Goal: Information Seeking & Learning: Learn about a topic

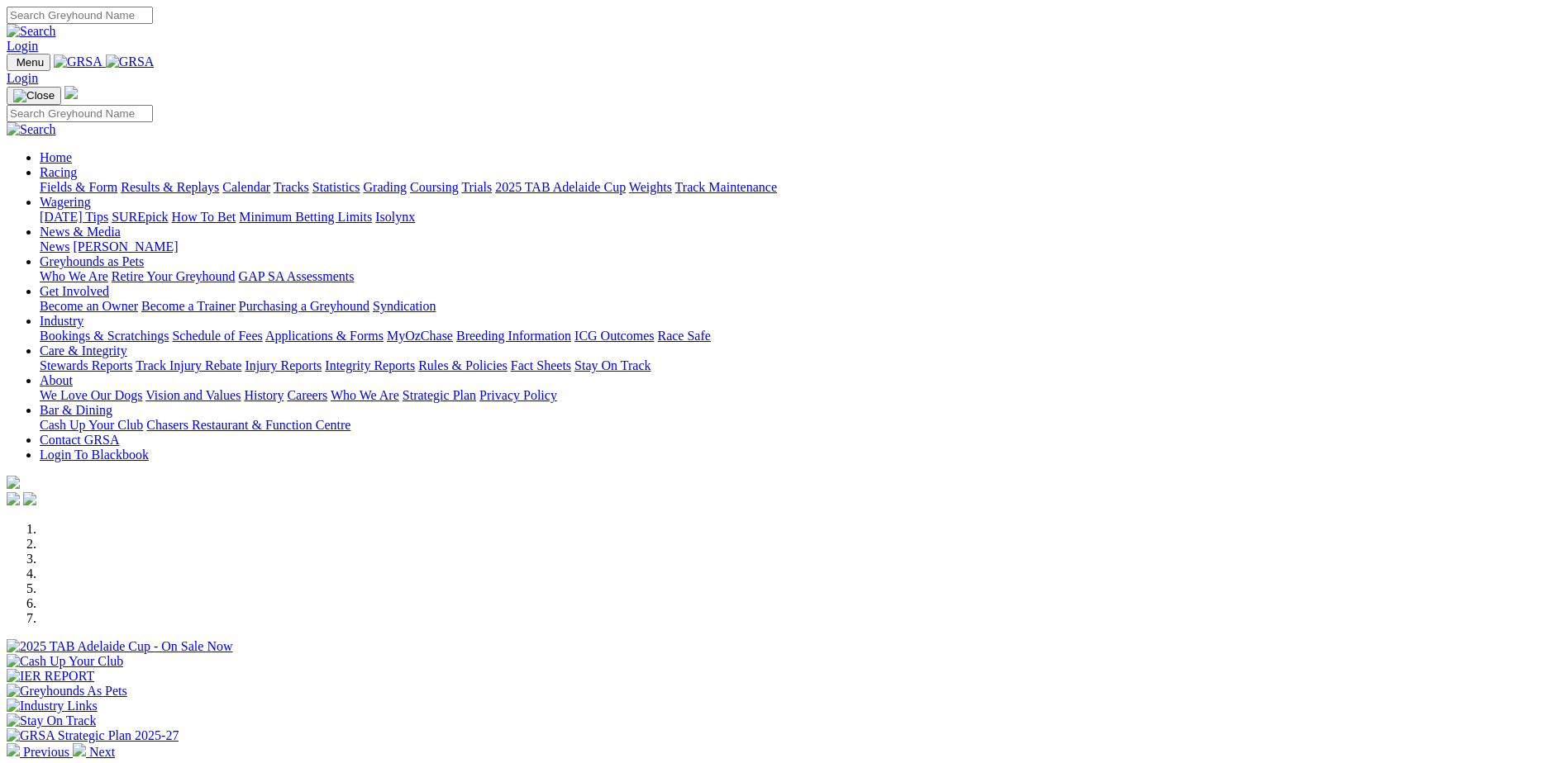
scroll to position [310, 0]
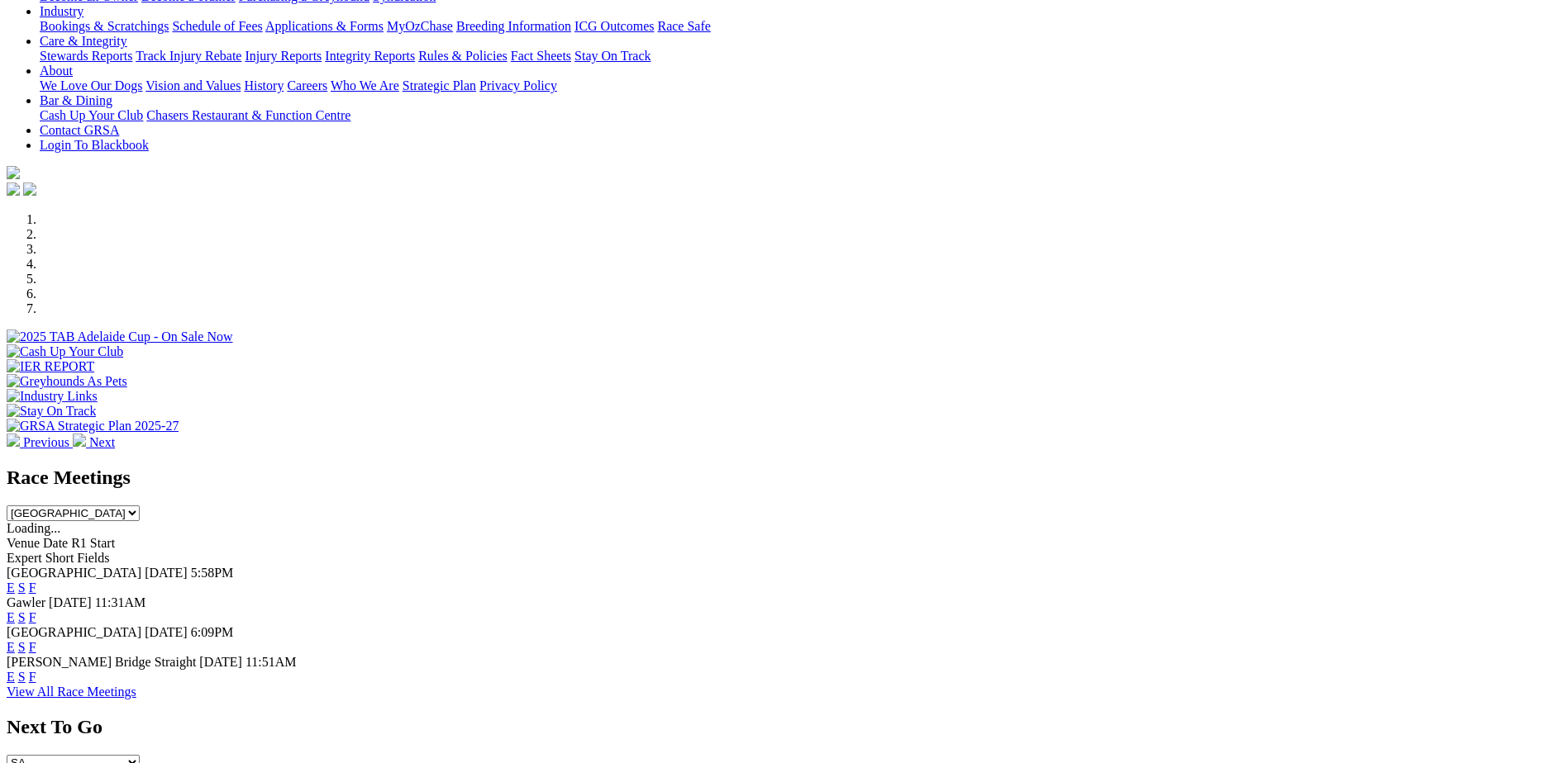
click at [37, 640] on link "F" at bounding box center [33, 647] width 7 height 14
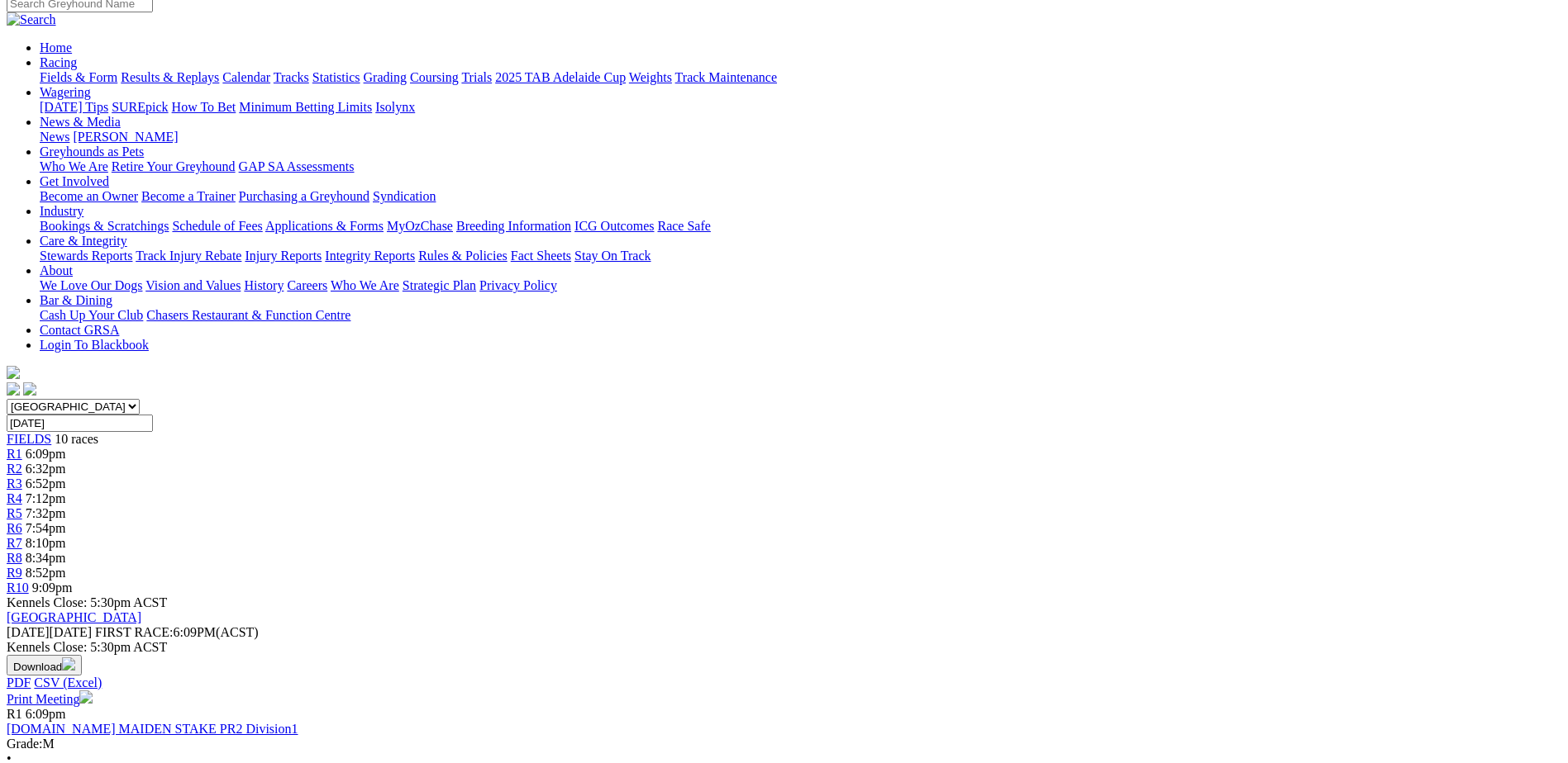
scroll to position [103, 0]
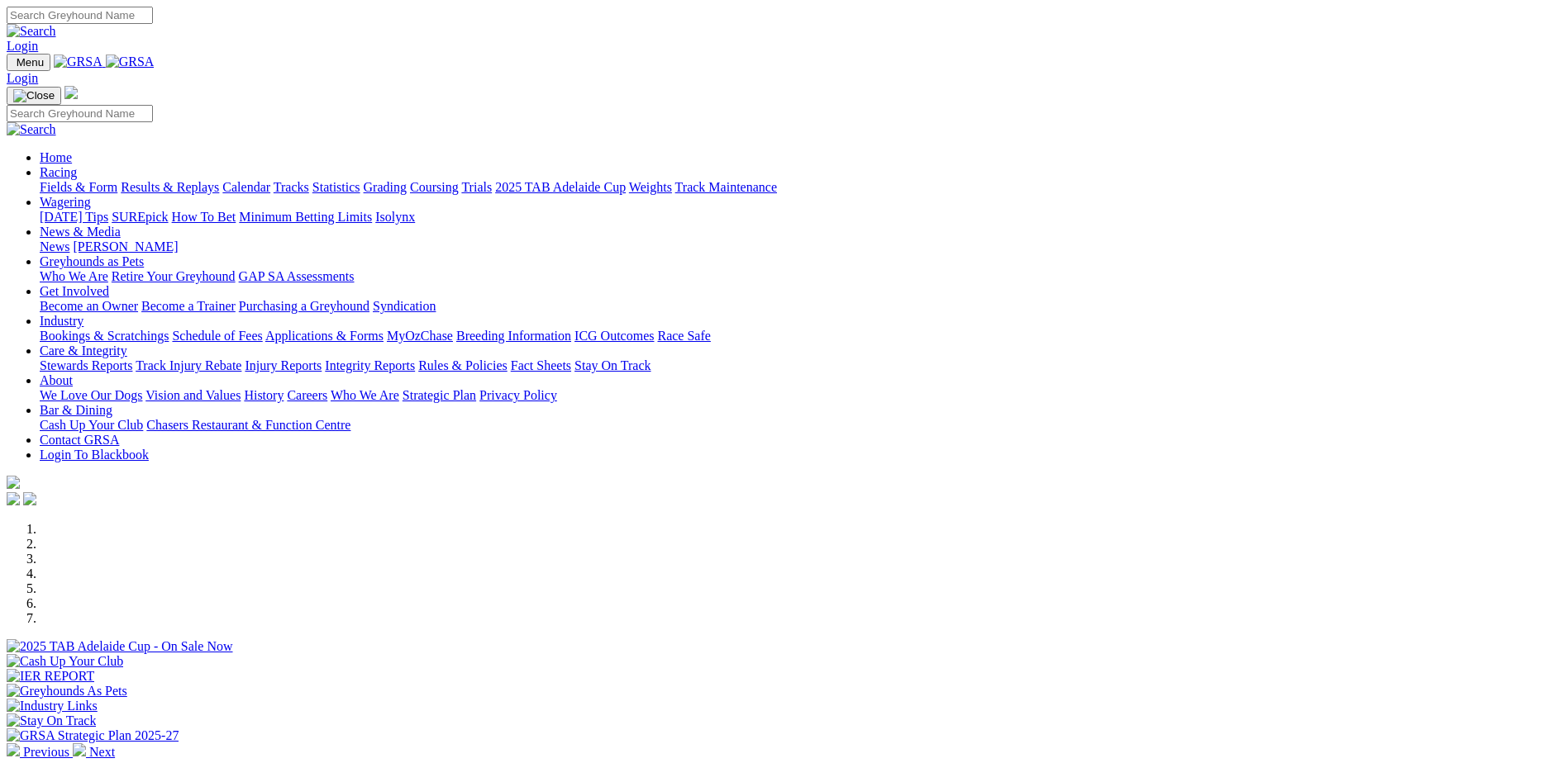
scroll to position [310, 0]
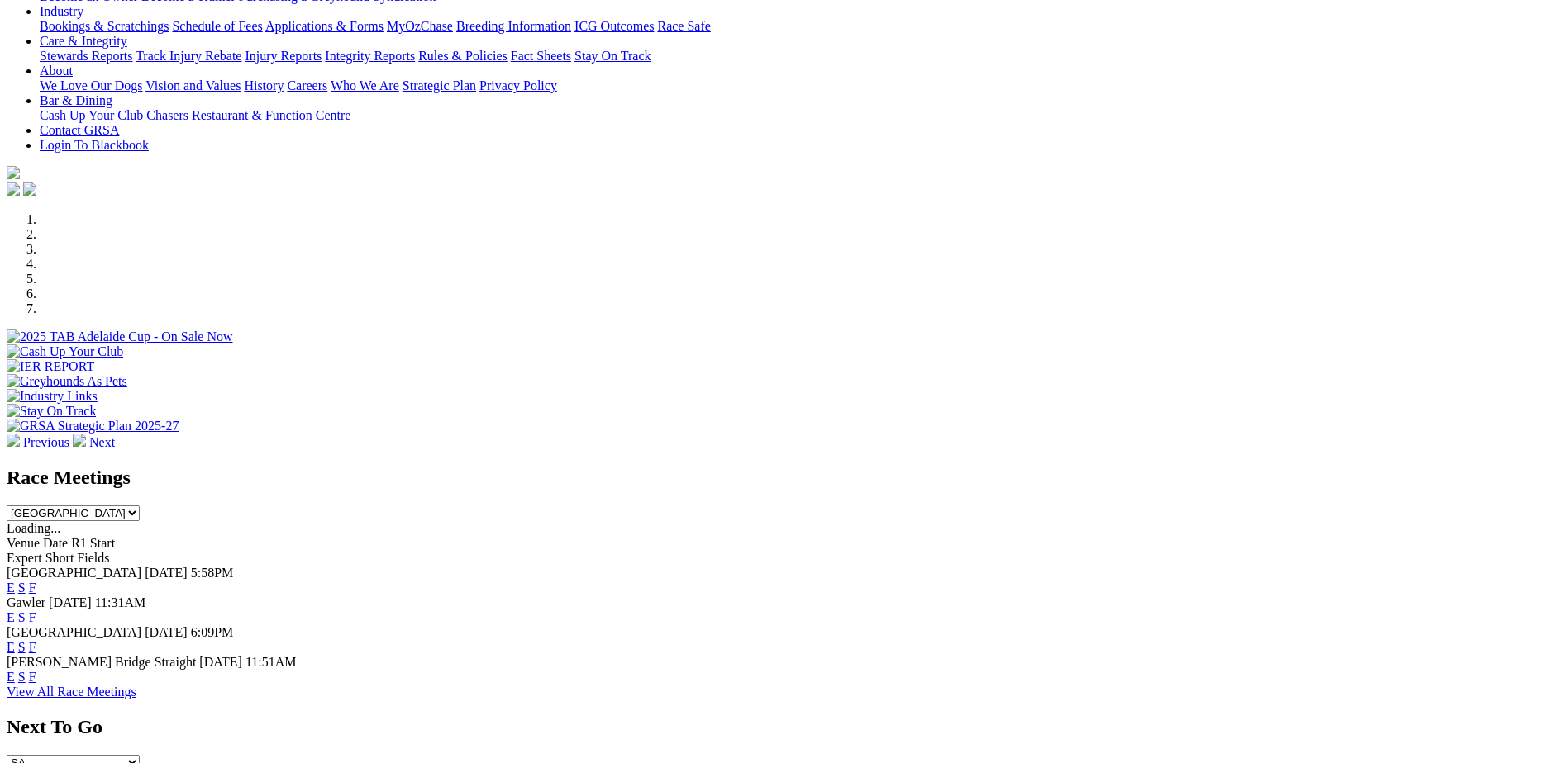
click at [25, 640] on link "S" at bounding box center [22, 647] width 7 height 14
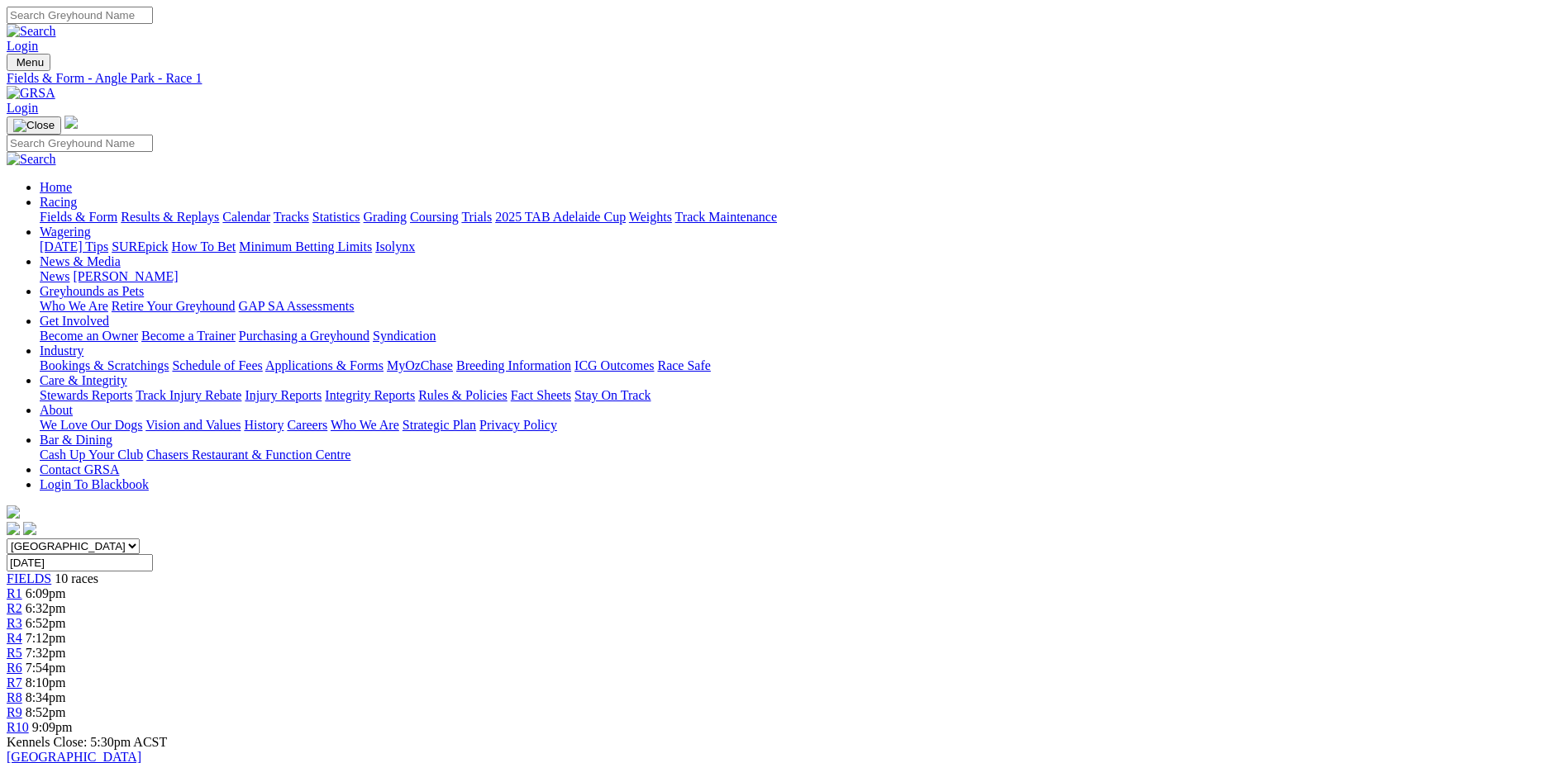
click at [67, 601] on span "6:32pm" at bounding box center [45, 608] width 40 height 14
click at [611, 616] on div "R3 6:52pm" at bounding box center [784, 624] width 1555 height 15
click at [700, 631] on div "R4 7:12pm" at bounding box center [784, 638] width 1555 height 15
click at [22, 691] on span "R8" at bounding box center [14, 697] width 16 height 14
click at [1185, 706] on div "R9 8:52pm" at bounding box center [784, 713] width 1555 height 15
